Goal: Information Seeking & Learning: Learn about a topic

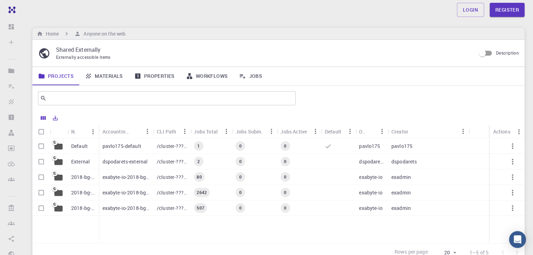
click at [107, 77] on link "Materials" at bounding box center [103, 76] width 49 height 18
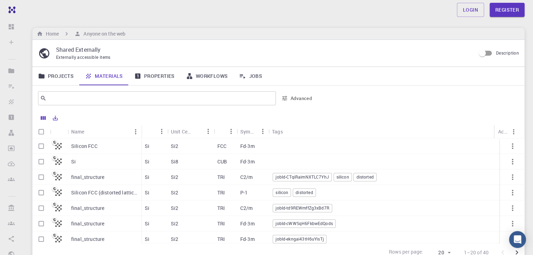
click at [240, 142] on div "Fd-3m" at bounding box center [253, 145] width 32 height 15
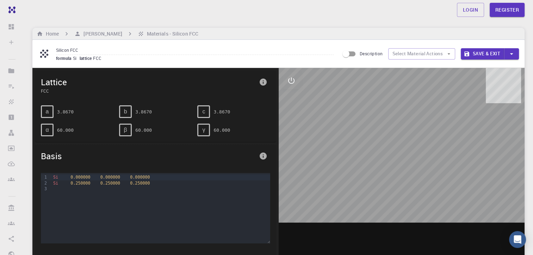
drag, startPoint x: 399, startPoint y: 164, endPoint x: 362, endPoint y: 163, distance: 37.0
click at [362, 163] on div at bounding box center [402, 177] width 246 height 219
drag, startPoint x: 439, startPoint y: 183, endPoint x: 411, endPoint y: 177, distance: 29.1
click at [411, 179] on div at bounding box center [402, 177] width 246 height 219
click at [410, 175] on div at bounding box center [402, 177] width 246 height 219
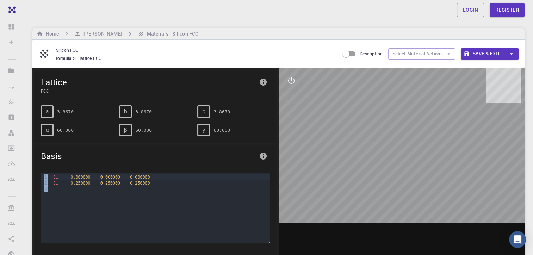
drag, startPoint x: 414, startPoint y: 180, endPoint x: 266, endPoint y: 155, distance: 150.1
click at [266, 155] on div "Lattice FCC a 3.8670 b 3.8670 c 3.8670 α 60.000 β 60.000 γ 60.000 Basis 9 1 2 3…" at bounding box center [278, 196] width 492 height 256
drag, startPoint x: 131, startPoint y: 177, endPoint x: 149, endPoint y: 177, distance: 18.3
click at [149, 177] on div "Si 0.0 00000 0.0 00000 0.000000" at bounding box center [160, 177] width 219 height 6
click at [262, 153] on icon "info" at bounding box center [263, 155] width 7 height 7
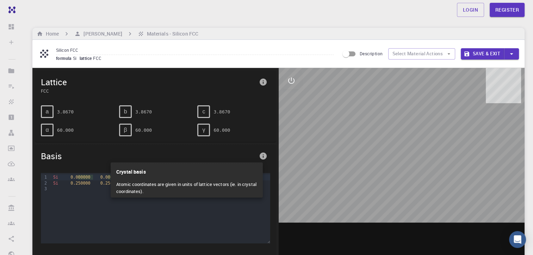
click at [262, 153] on div at bounding box center [266, 127] width 533 height 255
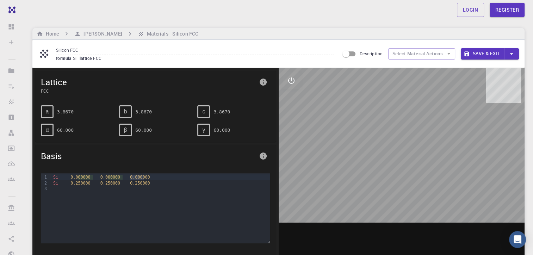
click at [514, 54] on icon "button" at bounding box center [511, 54] width 8 height 8
click at [300, 40] on div at bounding box center [266, 127] width 533 height 255
click at [40, 35] on icon "breadcrumb" at bounding box center [40, 34] width 6 height 6
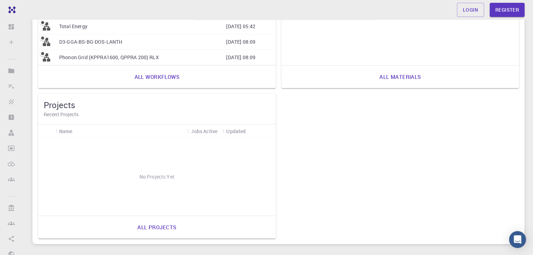
scroll to position [329, 0]
